Goal: Task Accomplishment & Management: Manage account settings

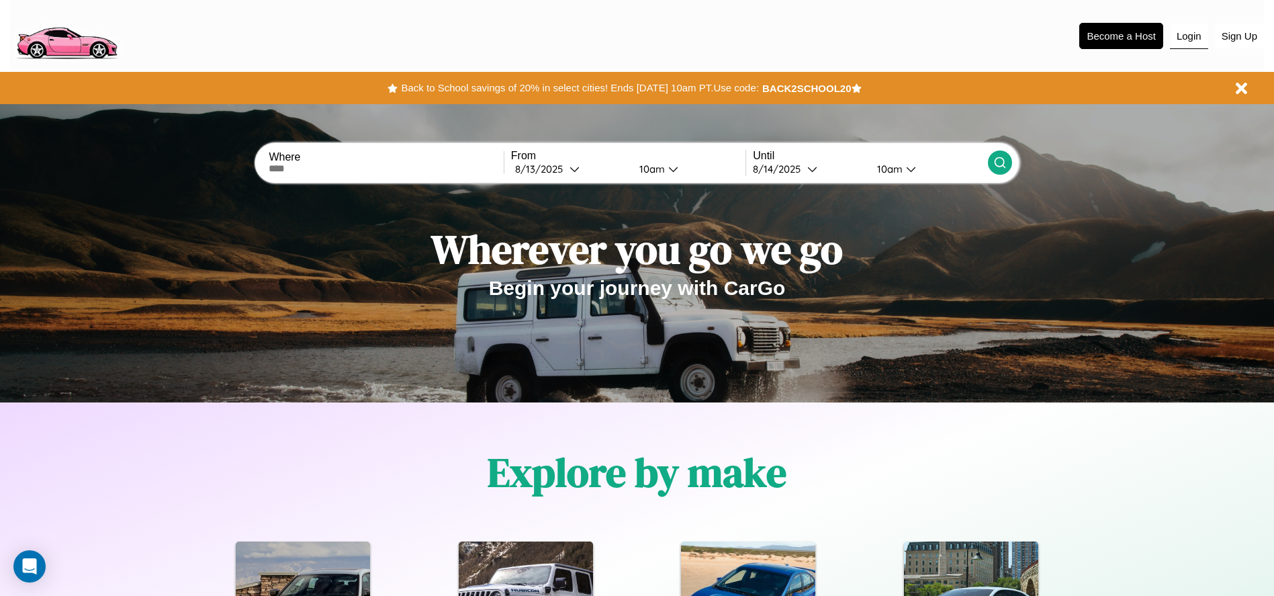
click at [1189, 36] on button "Login" at bounding box center [1189, 37] width 38 height 26
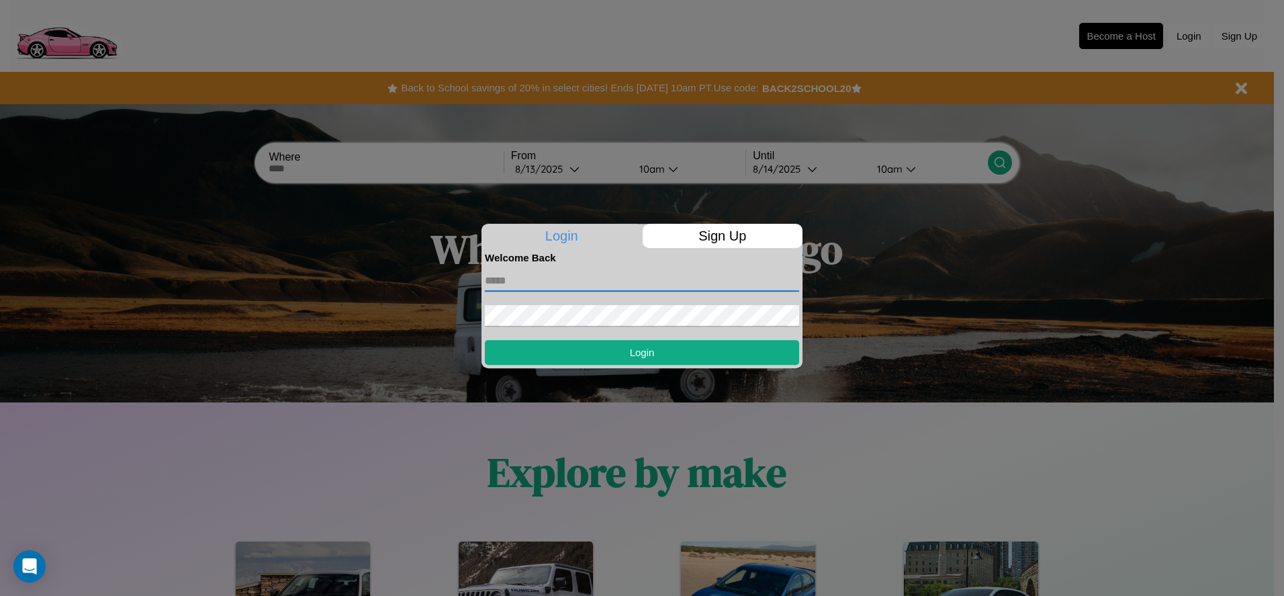
click at [642, 280] on input "text" at bounding box center [642, 280] width 314 height 21
type input "**********"
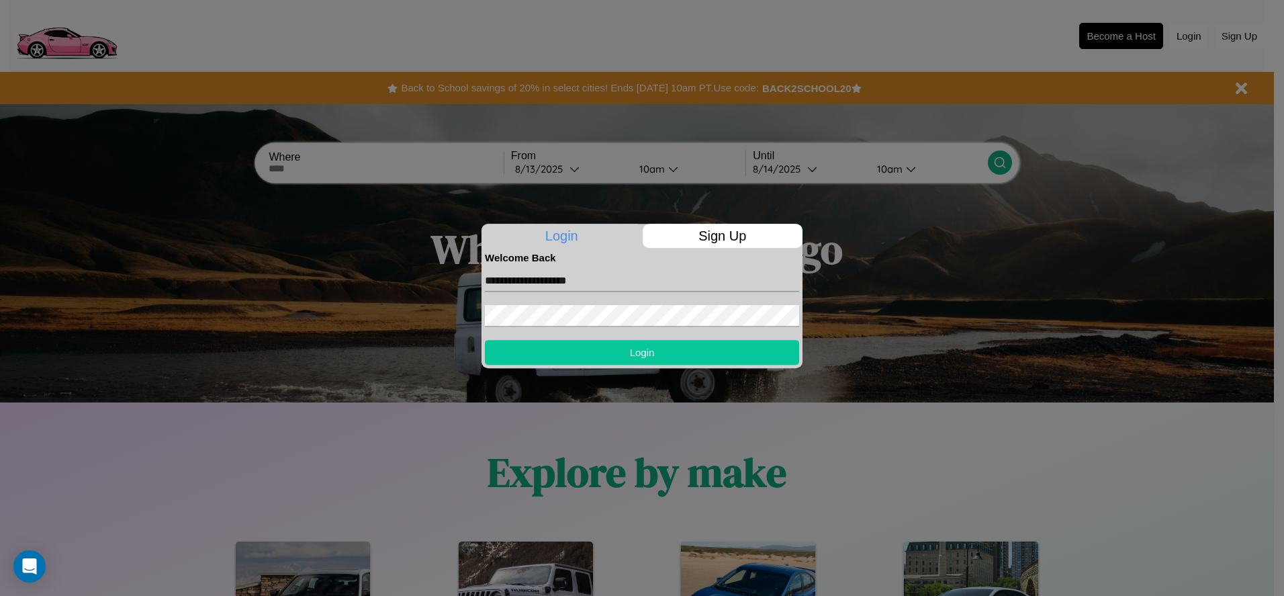
click at [642, 352] on button "Login" at bounding box center [642, 352] width 314 height 25
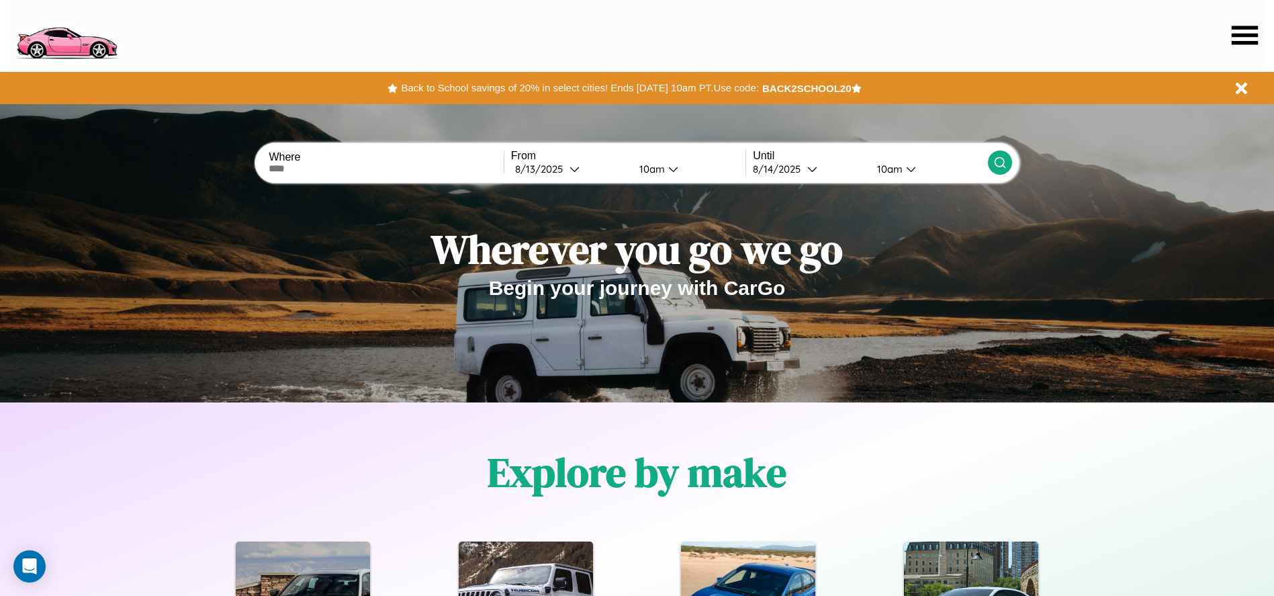
click at [1245, 35] on icon at bounding box center [1245, 35] width 26 height 19
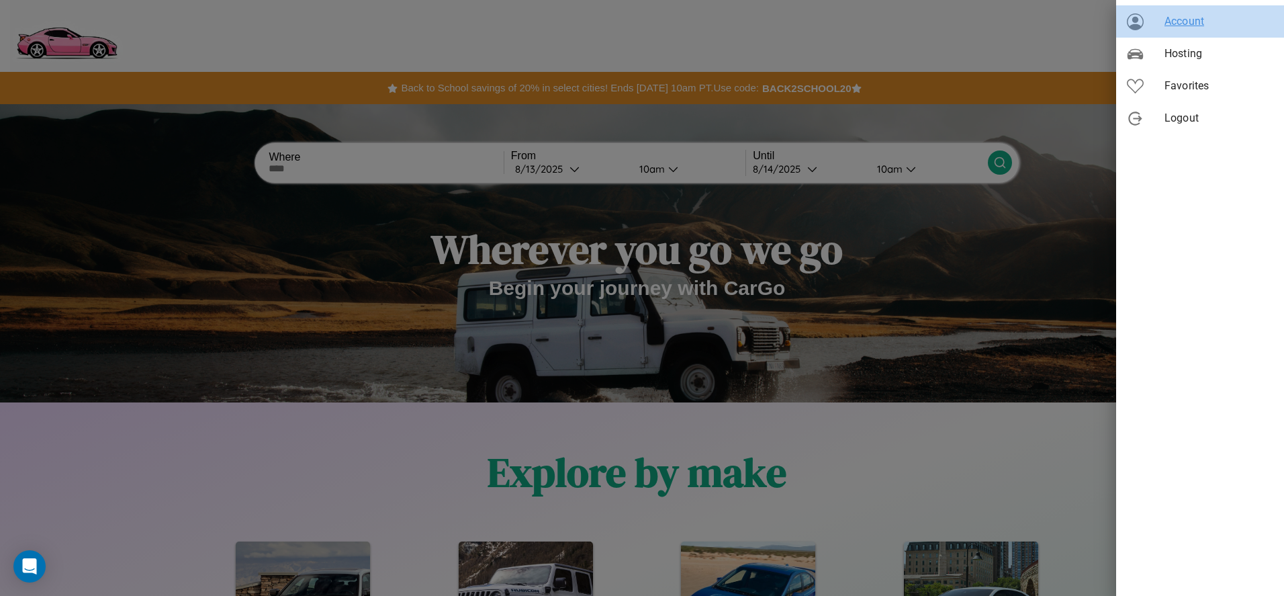
click at [1200, 21] on span "Account" at bounding box center [1219, 21] width 109 height 16
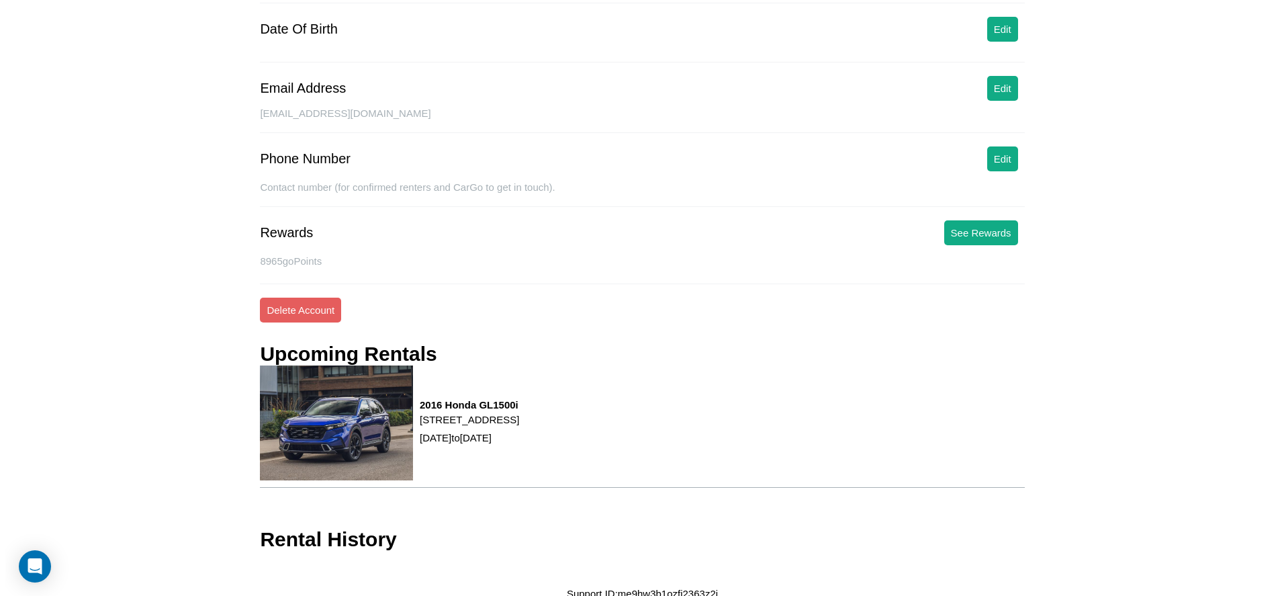
scroll to position [176, 0]
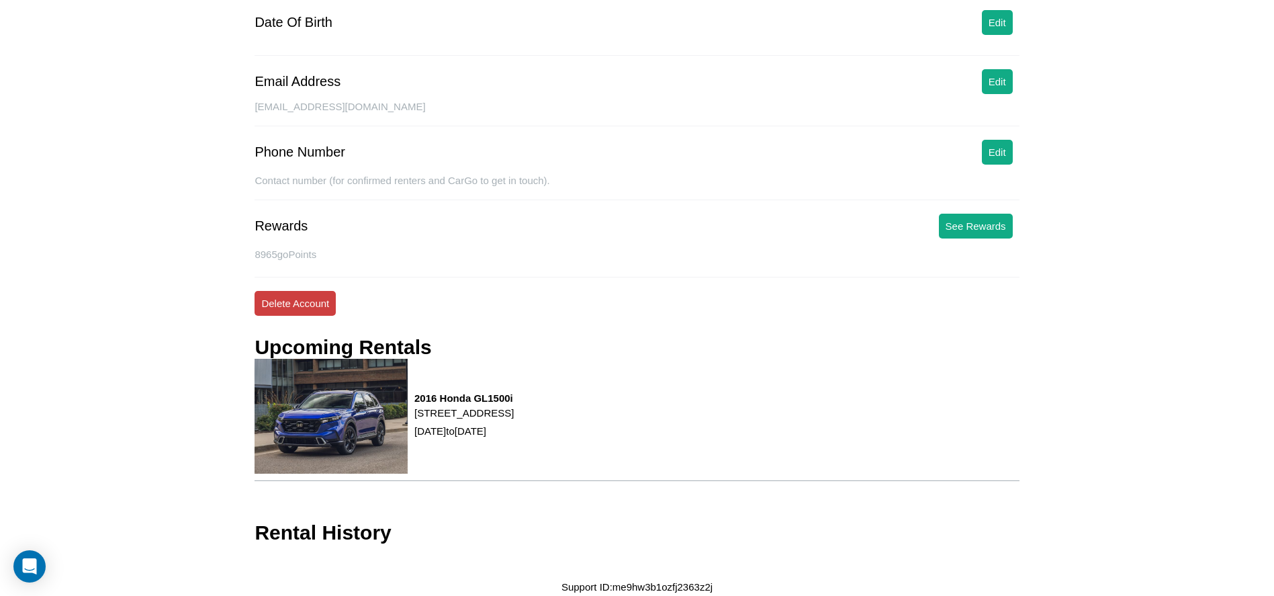
click at [295, 303] on button "Delete Account" at bounding box center [295, 303] width 81 height 25
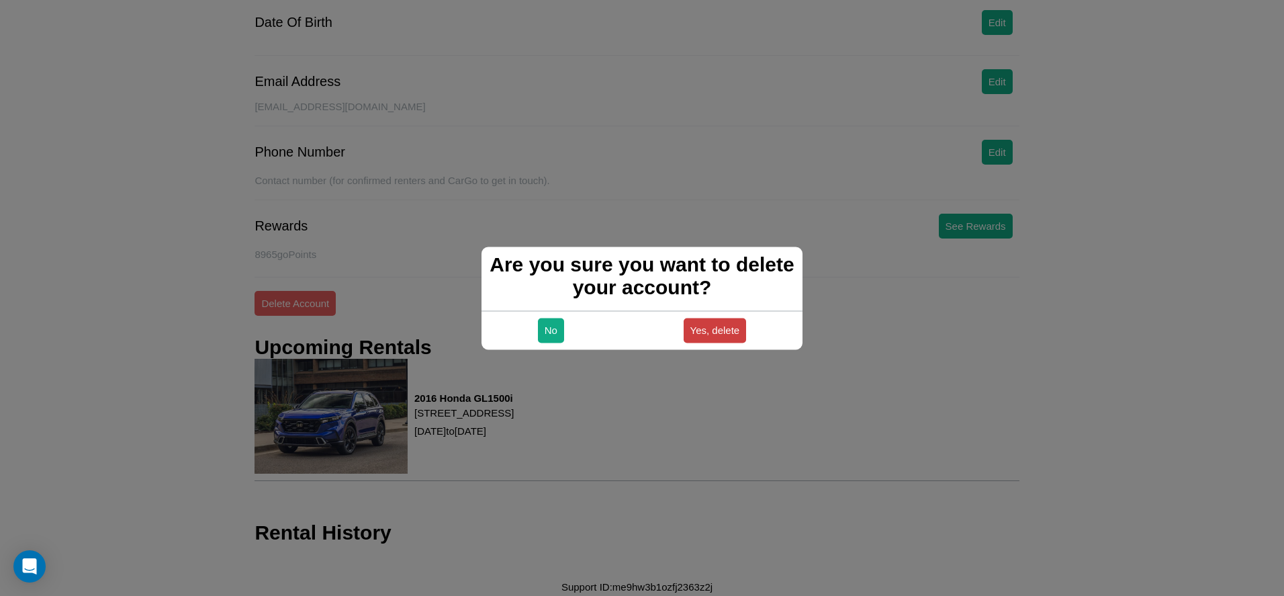
click at [715, 330] on button "Yes, delete" at bounding box center [715, 330] width 63 height 25
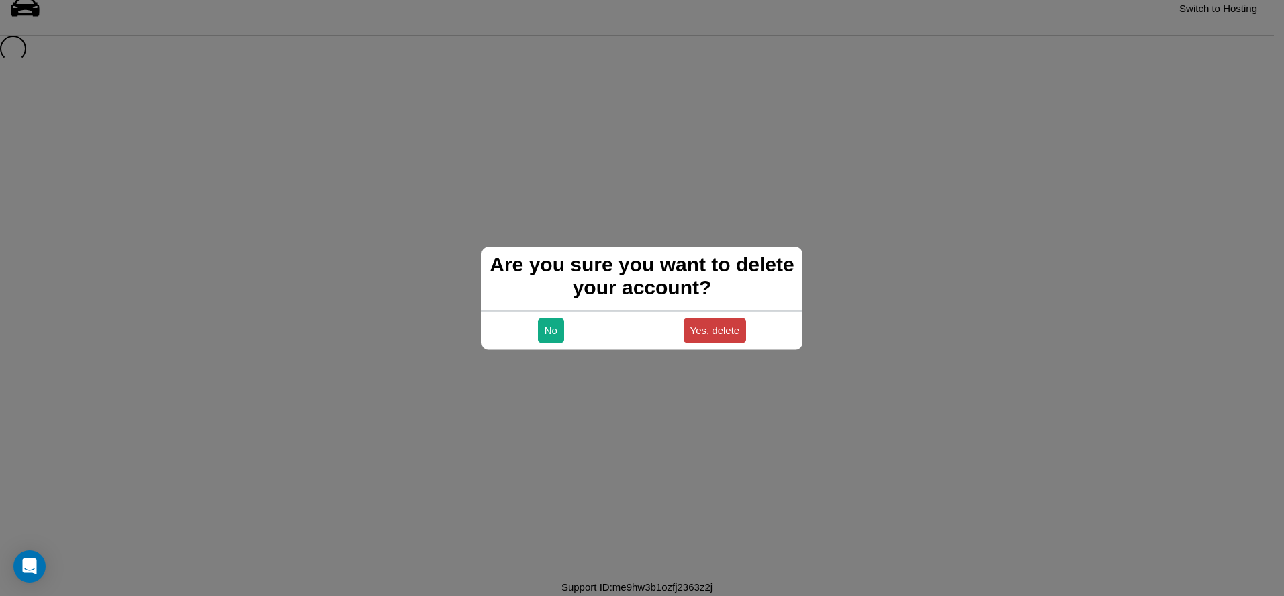
scroll to position [18, 0]
